Goal: Task Accomplishment & Management: Use online tool/utility

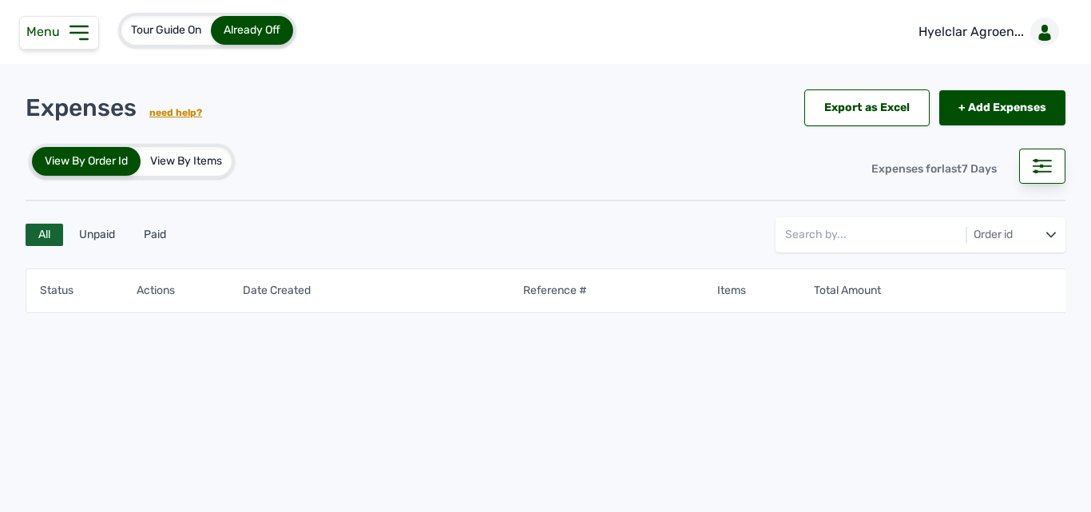
click at [69, 13] on div "Tour Guide On Already Off" at bounding box center [150, 30] width 300 height 61
click at [80, 39] on icon at bounding box center [78, 32] width 17 height 13
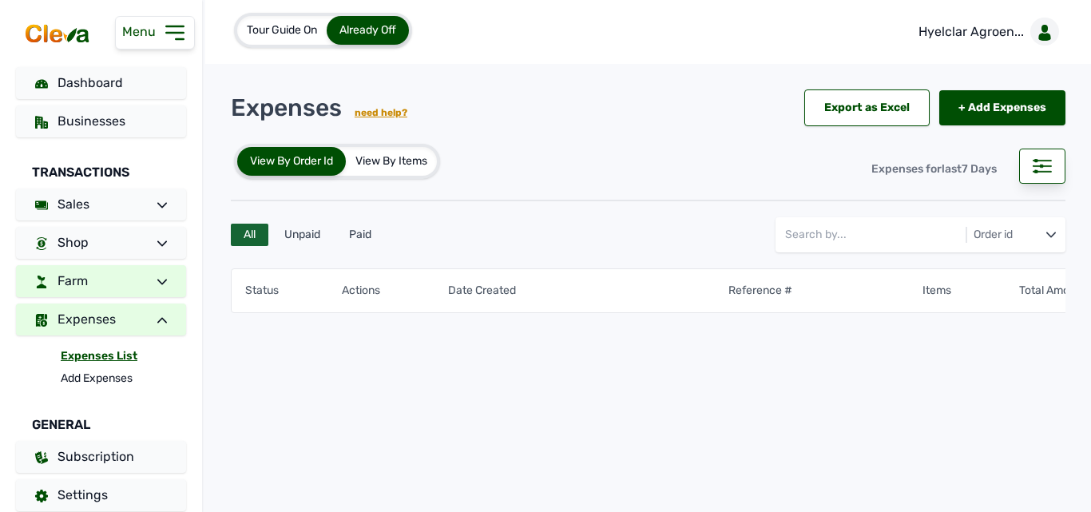
click at [107, 276] on link "Farm" at bounding box center [101, 281] width 170 height 32
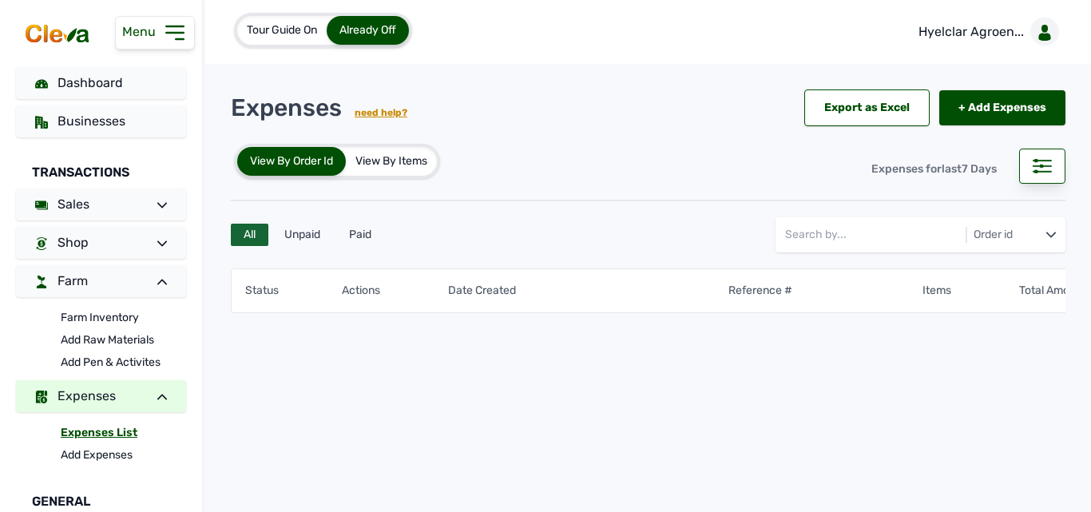
drag, startPoint x: 107, startPoint y: 319, endPoint x: 129, endPoint y: 300, distance: 28.9
click at [108, 317] on link "Farm Inventory" at bounding box center [123, 318] width 125 height 22
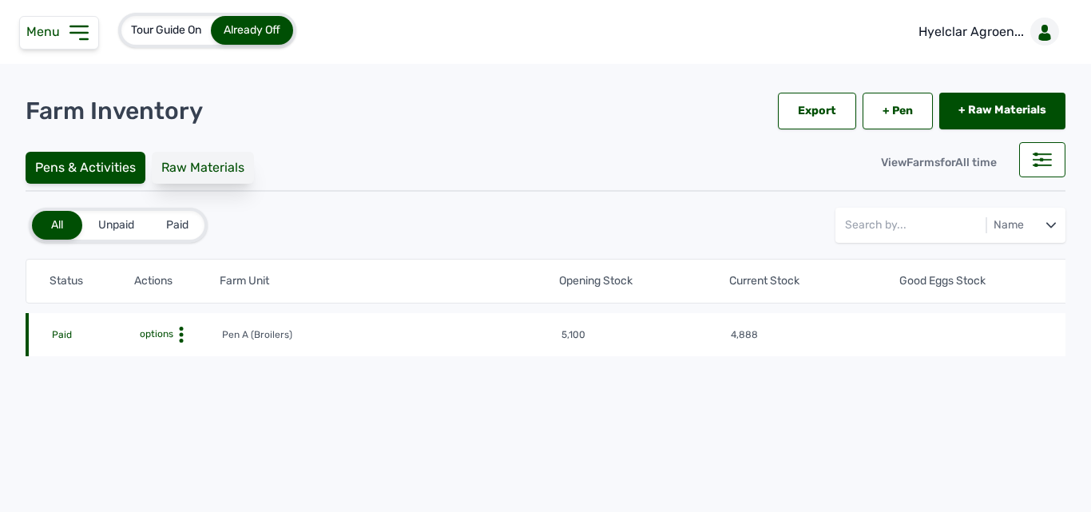
click at [214, 167] on div "Raw Materials" at bounding box center [203, 168] width 102 height 32
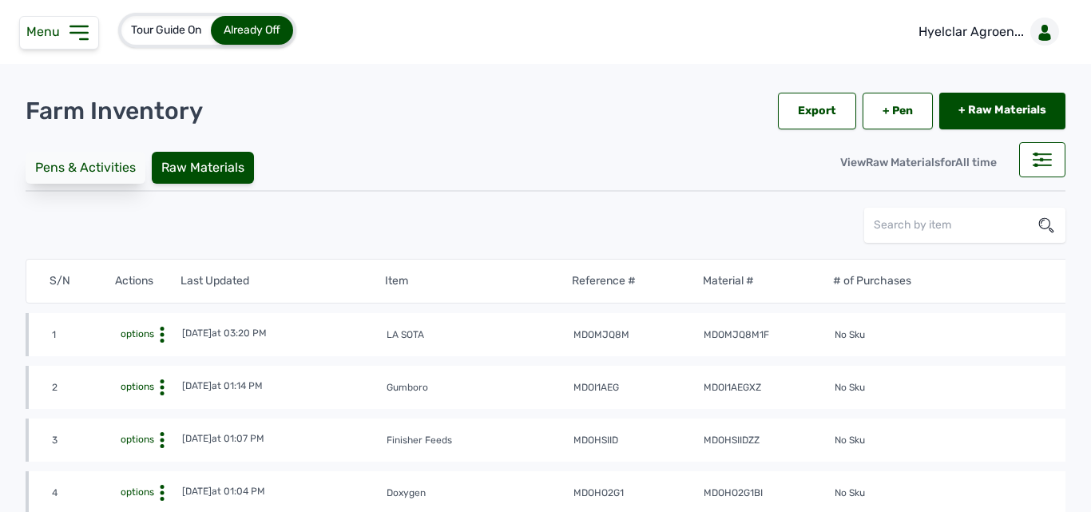
click at [107, 169] on div "Pens & Activities" at bounding box center [86, 168] width 120 height 32
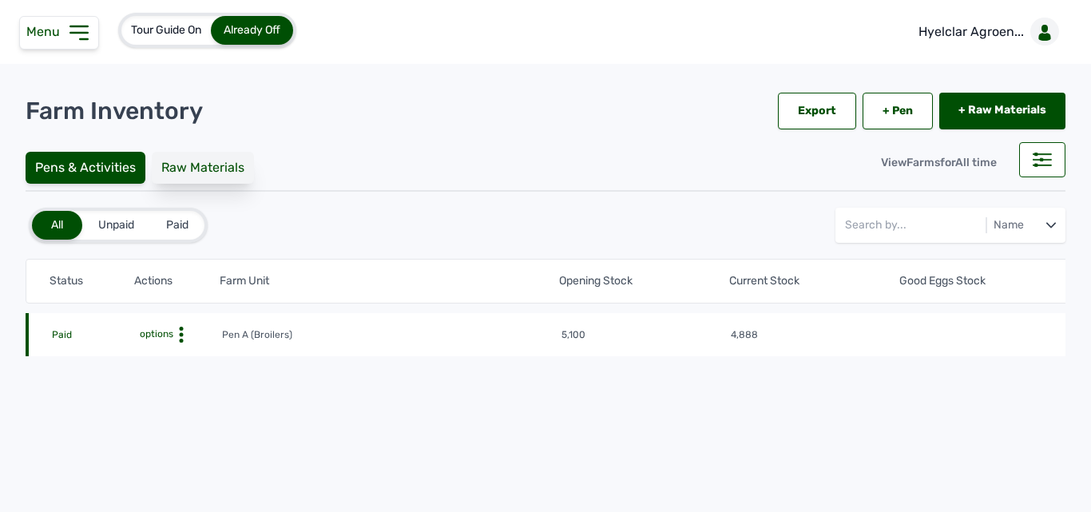
click at [202, 160] on div "Raw Materials" at bounding box center [203, 168] width 102 height 32
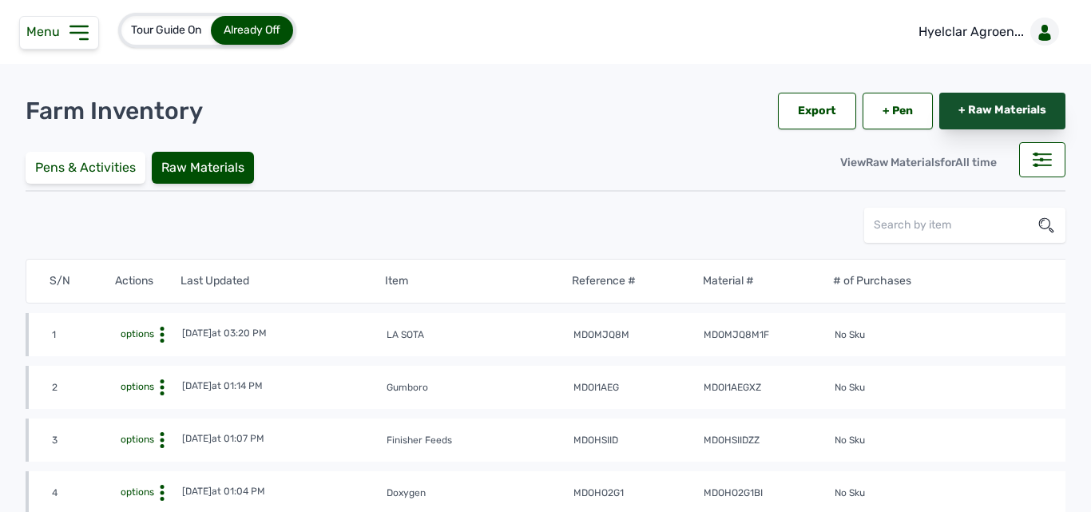
click at [987, 112] on link "+ Raw Materials" at bounding box center [1002, 111] width 126 height 37
select select
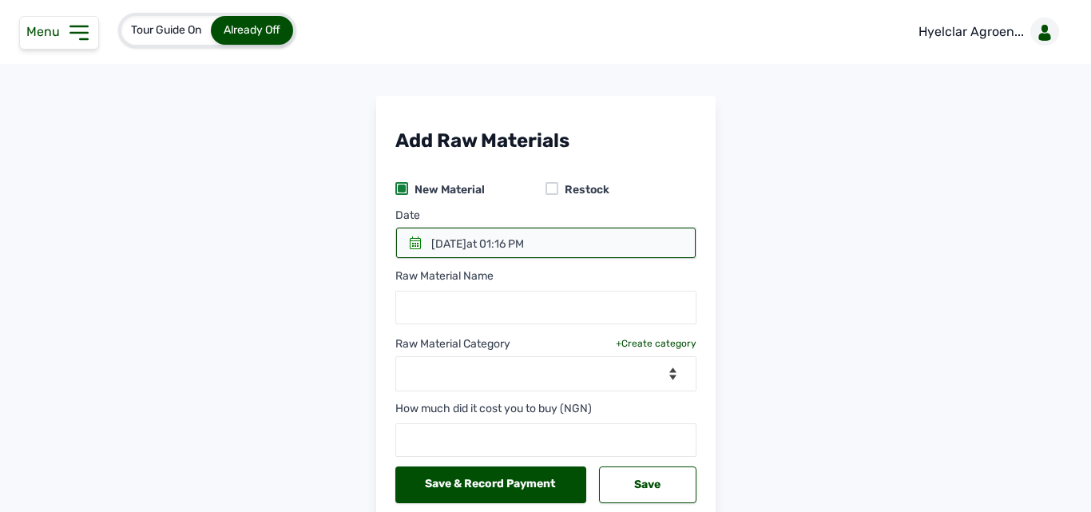
click at [74, 17] on div "Menu" at bounding box center [59, 33] width 80 height 34
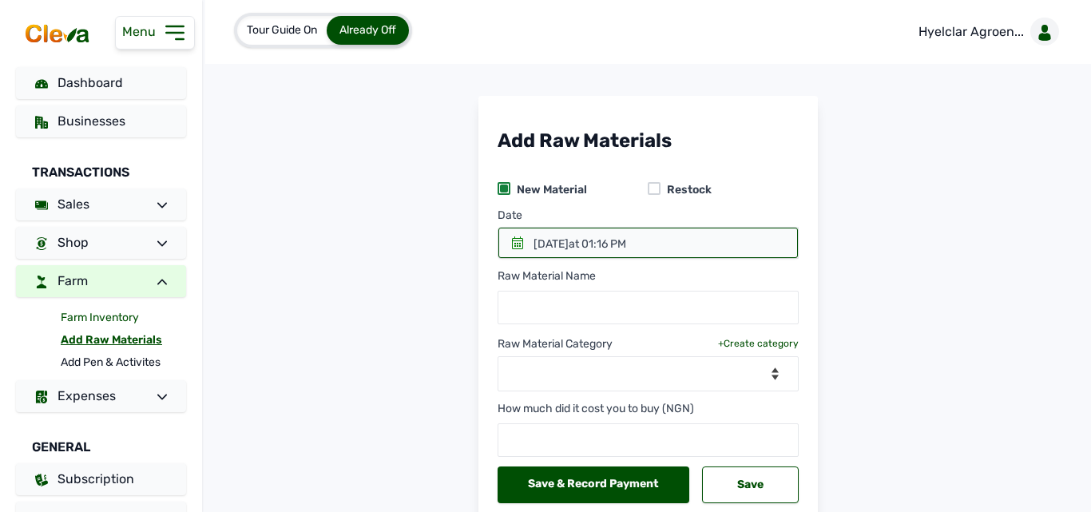
click at [76, 322] on link "Farm Inventory" at bounding box center [123, 318] width 125 height 22
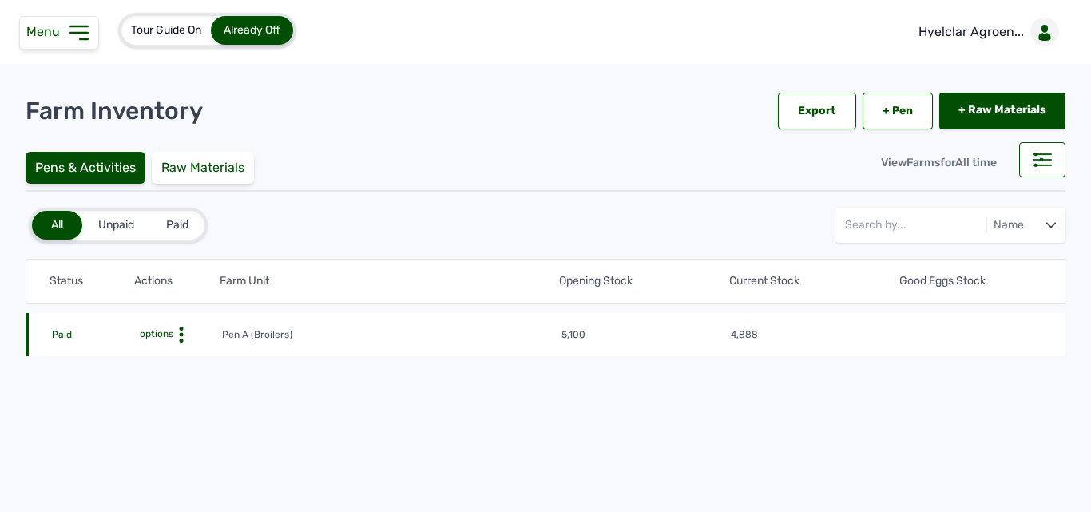
click at [185, 328] on icon at bounding box center [181, 335] width 16 height 16
click at [133, 350] on div "Farm Activities" at bounding box center [162, 359] width 113 height 19
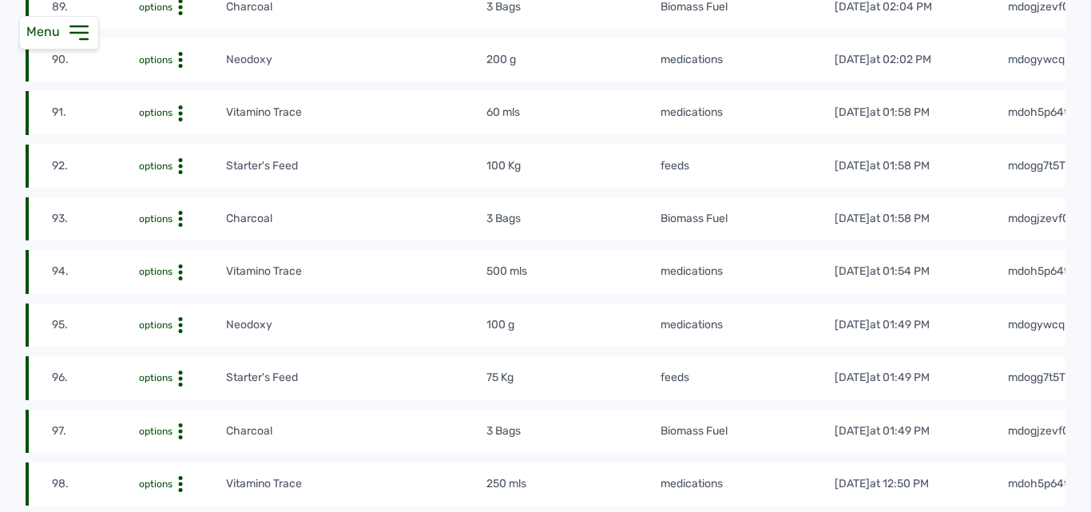
scroll to position [5018, 0]
